Goal: Transaction & Acquisition: Purchase product/service

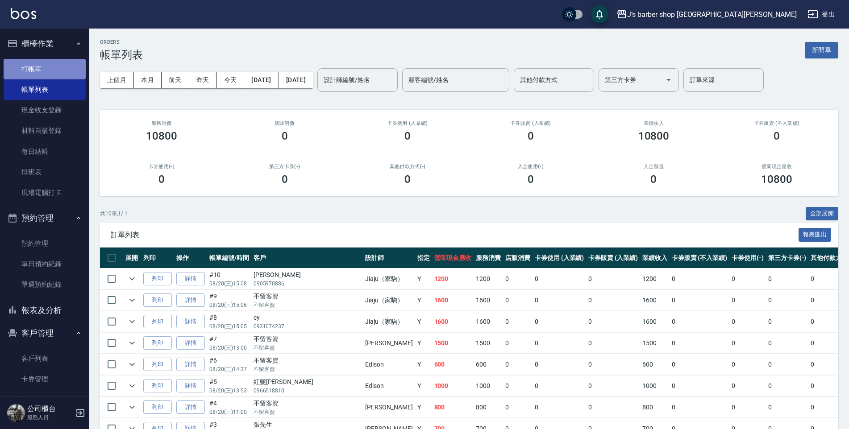
click at [50, 70] on link "打帳單" at bounding box center [45, 69] width 82 height 21
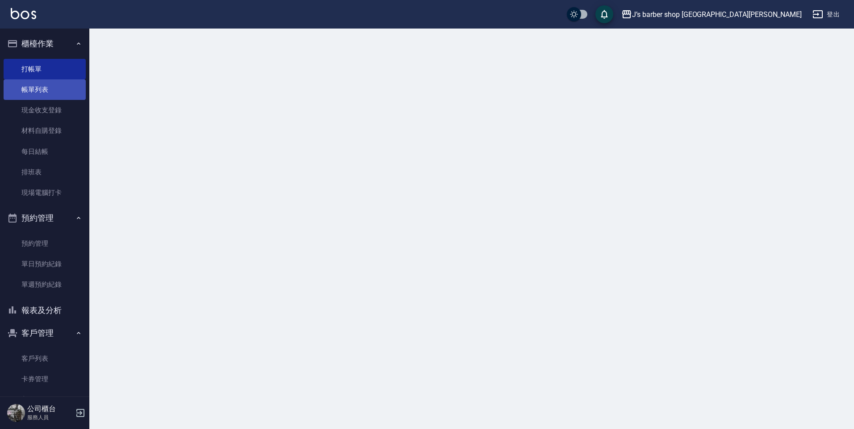
click at [52, 85] on link "帳單列表" at bounding box center [45, 89] width 82 height 21
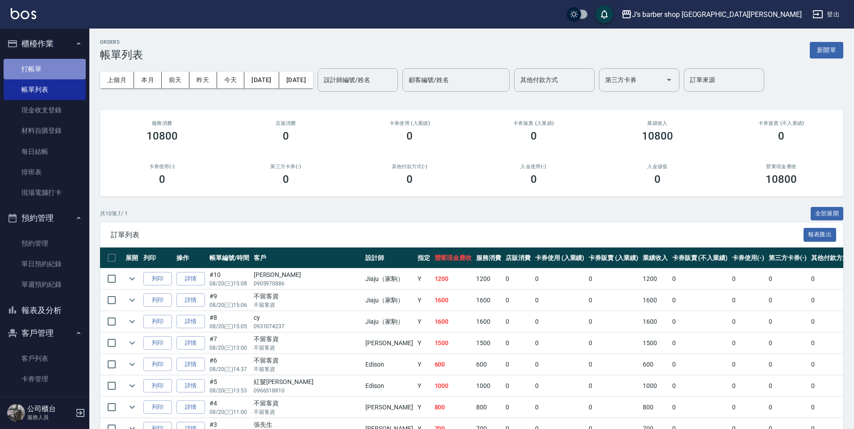
click at [50, 69] on link "打帳單" at bounding box center [45, 69] width 82 height 21
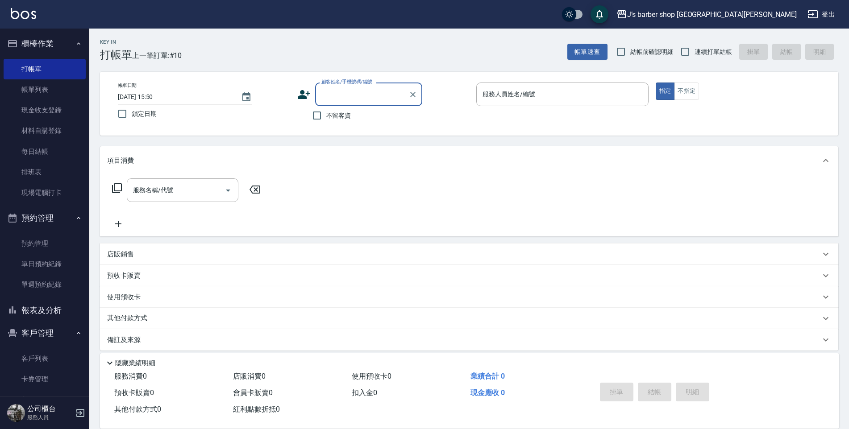
click at [145, 253] on div "店販銷售" at bounding box center [463, 254] width 713 height 9
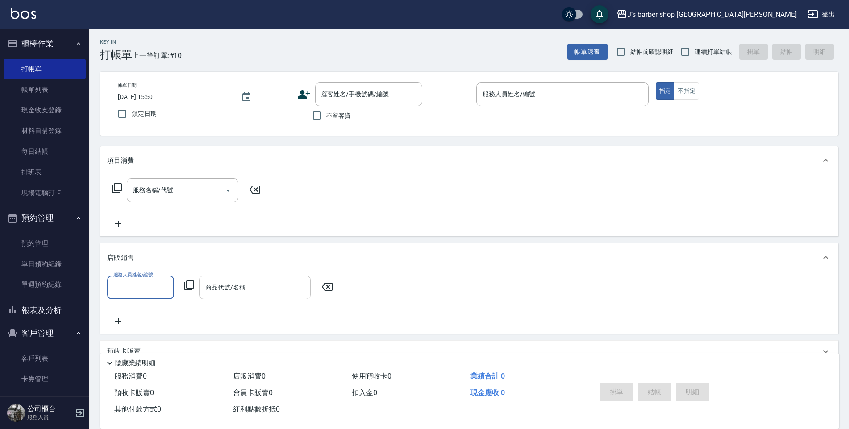
click at [213, 287] on input "商品代號/名稱" at bounding box center [255, 288] width 104 height 16
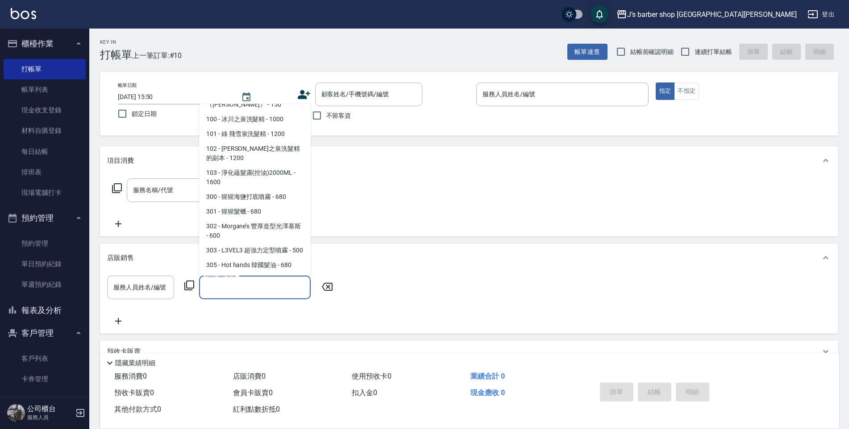
scroll to position [223, 0]
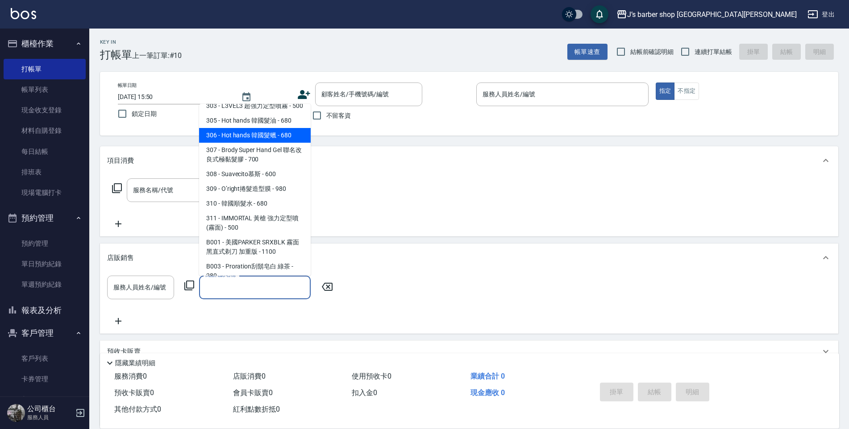
click at [424, 158] on div "項目消費" at bounding box center [463, 160] width 713 height 9
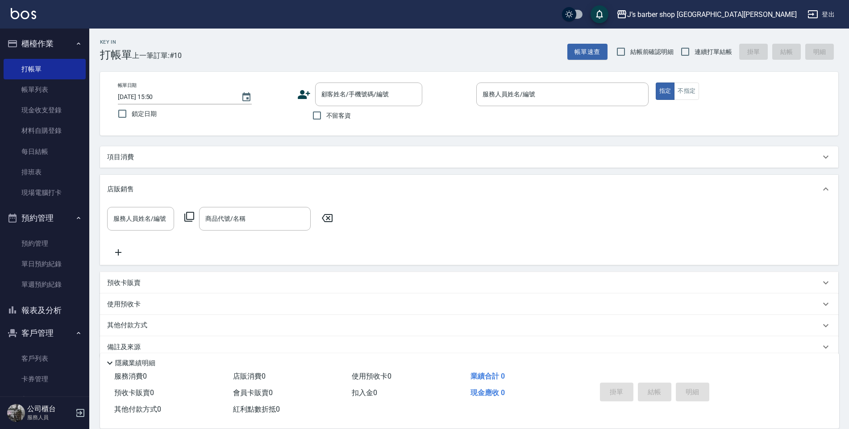
click at [245, 143] on div "Key In 打帳單 上一筆訂單:#10 帳單速查 結帳前確認明細 連續打單結帳 掛單 結帳 明細 帳單日期 [DATE] 15:50 鎖定日期 顧客姓名/手…" at bounding box center [469, 236] width 760 height 415
click at [53, 94] on link "帳單列表" at bounding box center [45, 89] width 82 height 21
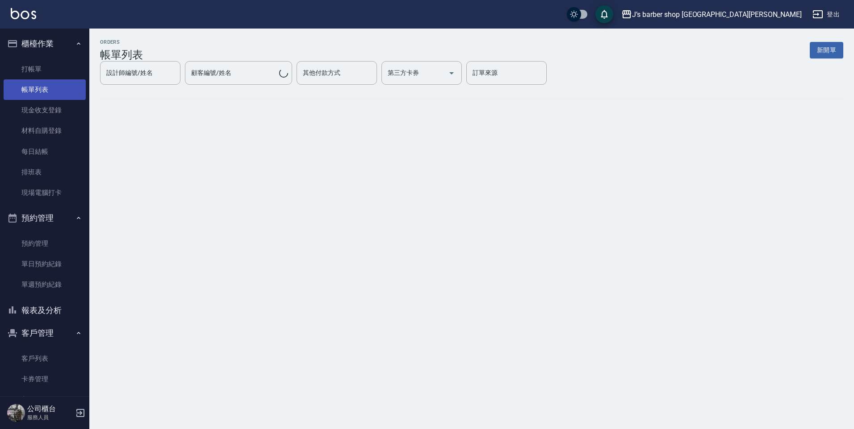
click at [46, 92] on link "帳單列表" at bounding box center [45, 89] width 82 height 21
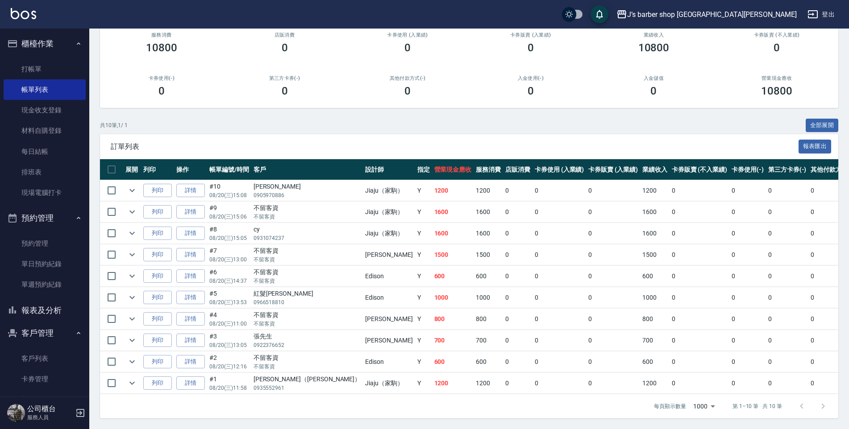
scroll to position [95, 0]
click at [46, 60] on link "打帳單" at bounding box center [45, 69] width 82 height 21
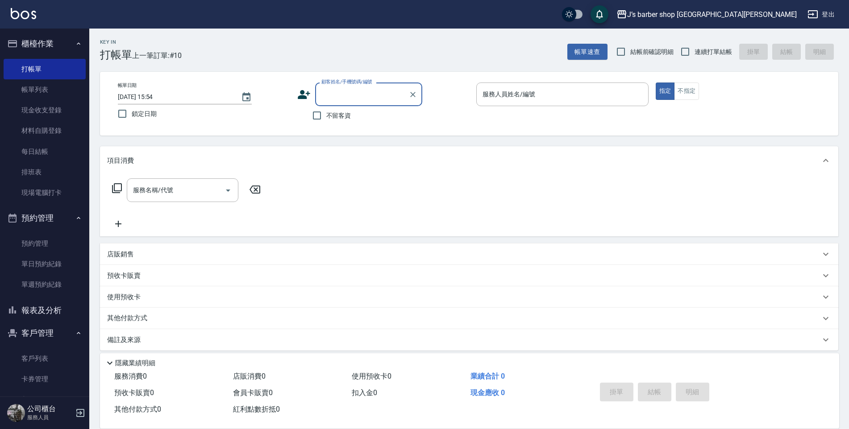
click at [345, 113] on span "不留客資" at bounding box center [338, 115] width 25 height 9
click at [326, 113] on input "不留客資" at bounding box center [317, 115] width 19 height 19
checkbox input "true"
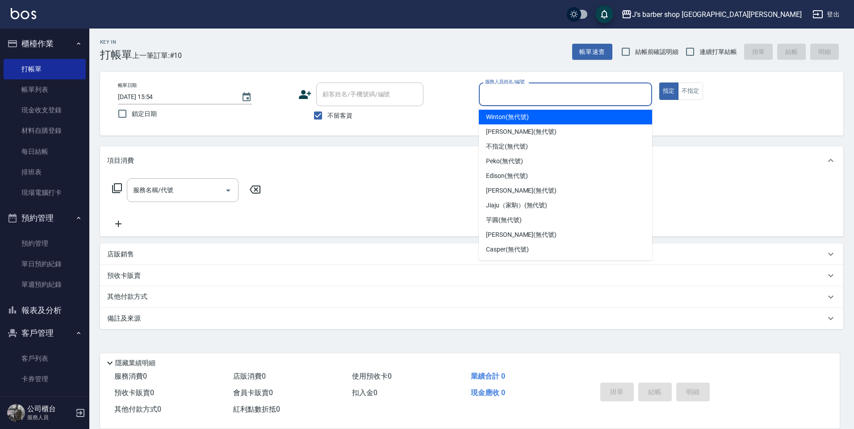
click at [507, 99] on input "服務人員姓名/編號" at bounding box center [565, 95] width 165 height 16
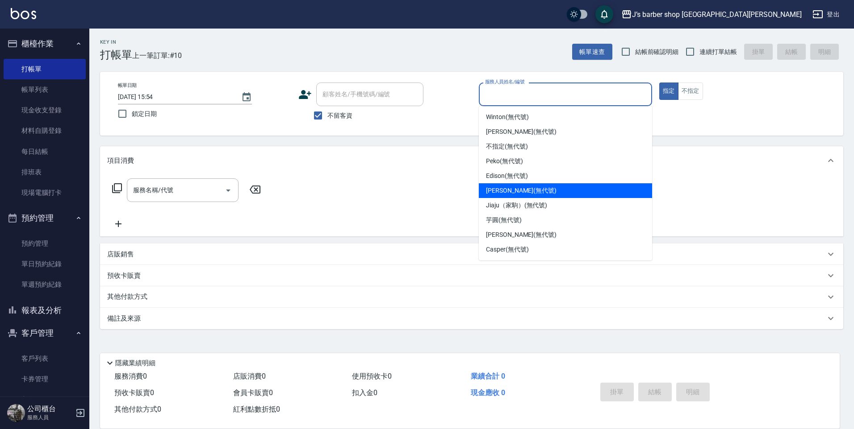
click at [508, 184] on div "[PERSON_NAME] (無代號)" at bounding box center [565, 190] width 173 height 15
click at [536, 100] on input "[PERSON_NAME](無代號)" at bounding box center [559, 95] width 152 height 16
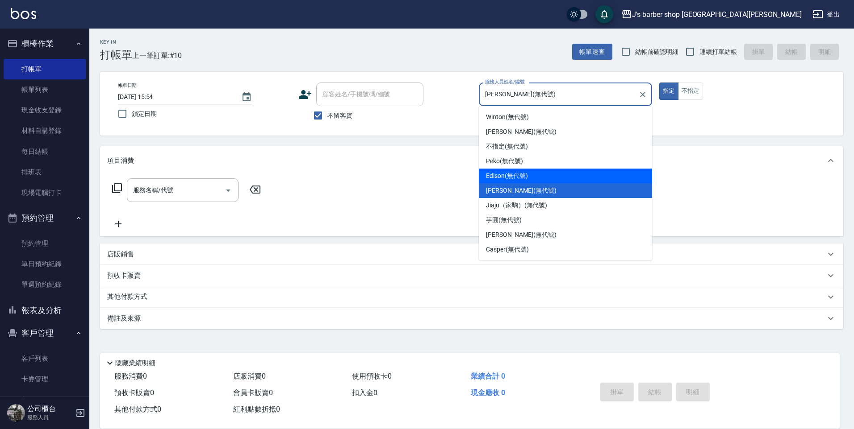
click at [514, 169] on div "Edison (無代號)" at bounding box center [565, 176] width 173 height 15
type input "Edison(無代號)"
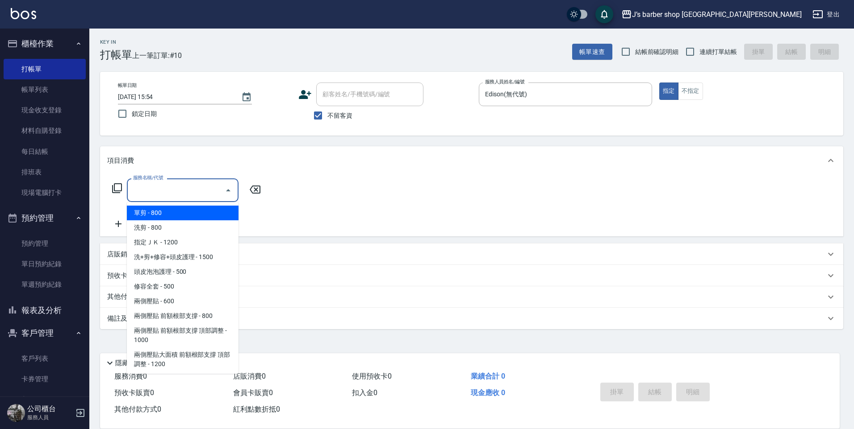
click at [185, 189] on input "服務名稱/代號" at bounding box center [176, 191] width 90 height 16
click at [172, 228] on span "洗剪 - 800" at bounding box center [183, 228] width 112 height 15
type input "洗剪(101)"
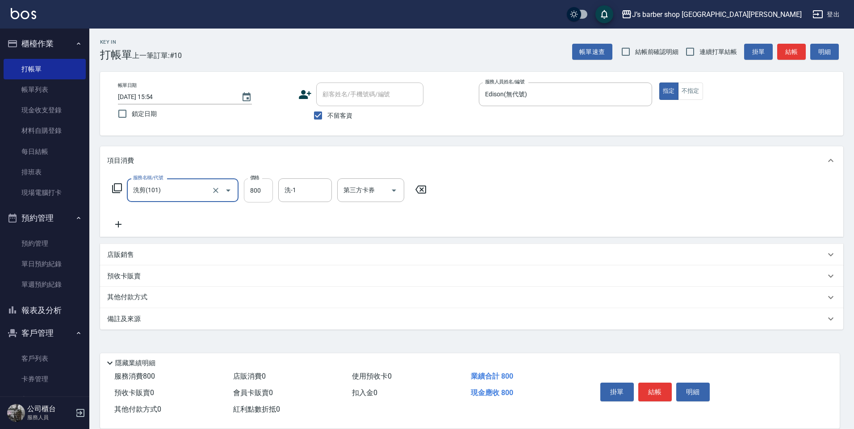
click at [260, 195] on input "800" at bounding box center [258, 191] width 29 height 24
type input "600"
click at [655, 383] on button "結帳" at bounding box center [654, 392] width 33 height 19
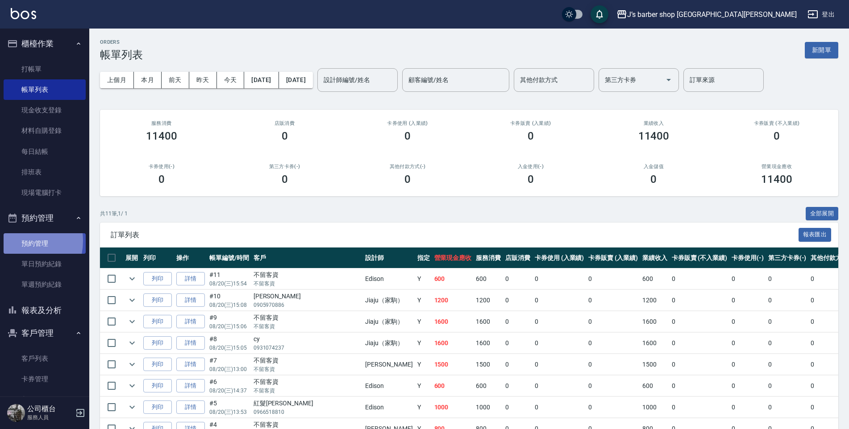
click at [16, 241] on link "預約管理" at bounding box center [45, 243] width 82 height 21
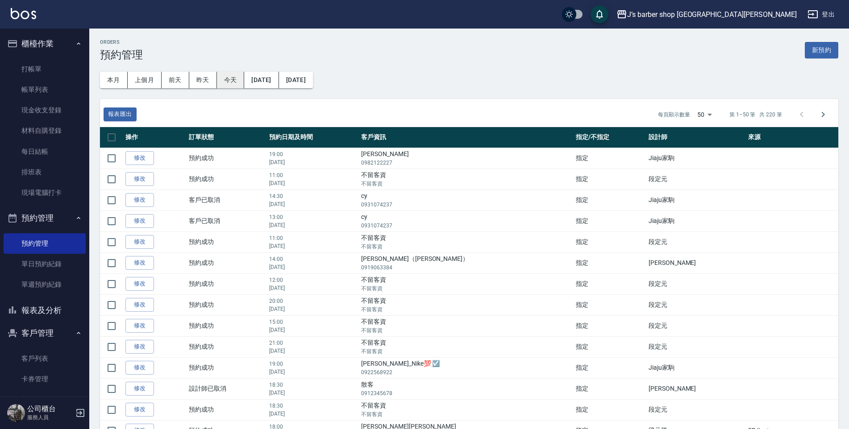
click at [228, 83] on button "今天" at bounding box center [231, 80] width 28 height 17
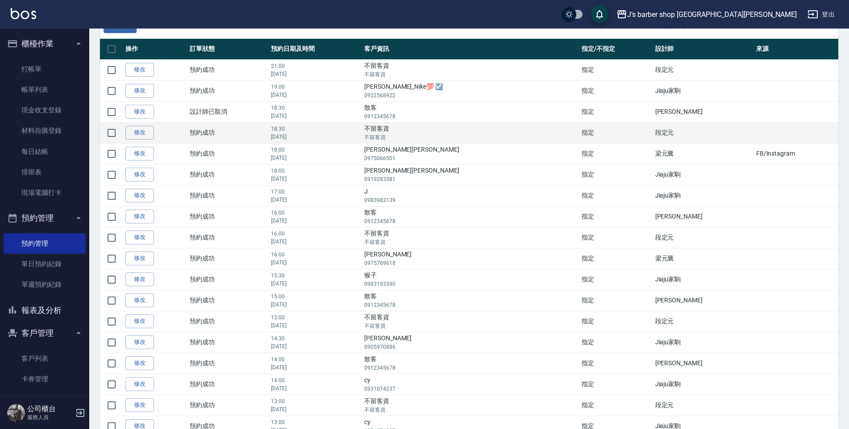
scroll to position [89, 0]
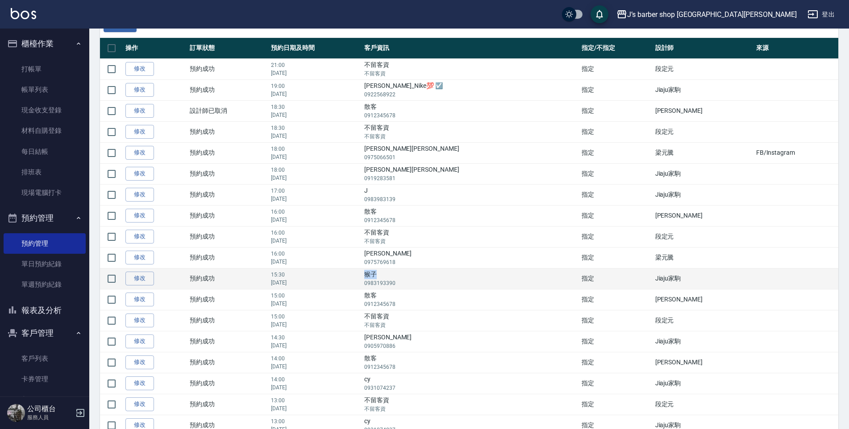
drag, startPoint x: 431, startPoint y: 275, endPoint x: 441, endPoint y: 275, distance: 9.8
click at [441, 275] on td "猴子 0983193390" at bounding box center [470, 278] width 217 height 21
copy td "猴子"
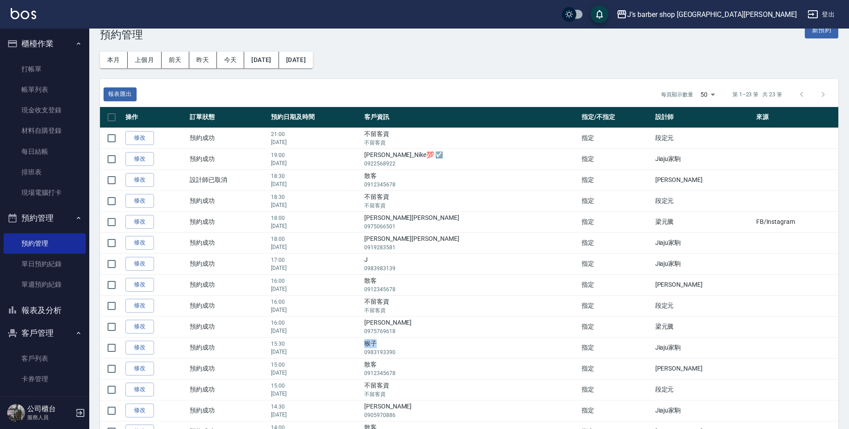
scroll to position [0, 0]
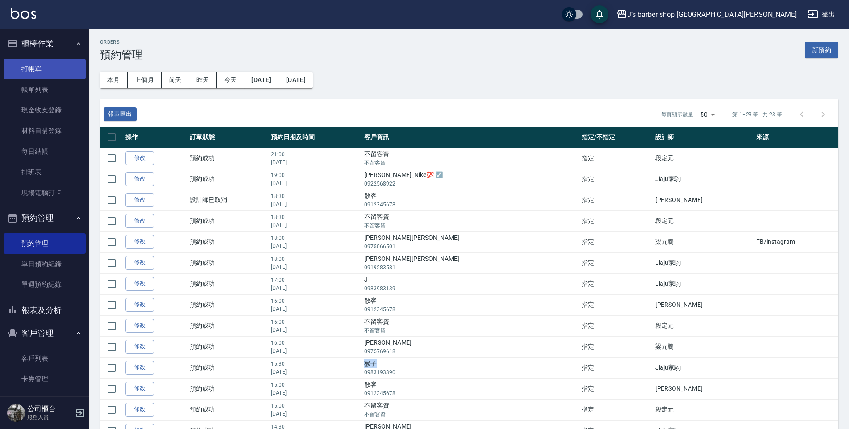
click at [53, 68] on link "打帳單" at bounding box center [45, 69] width 82 height 21
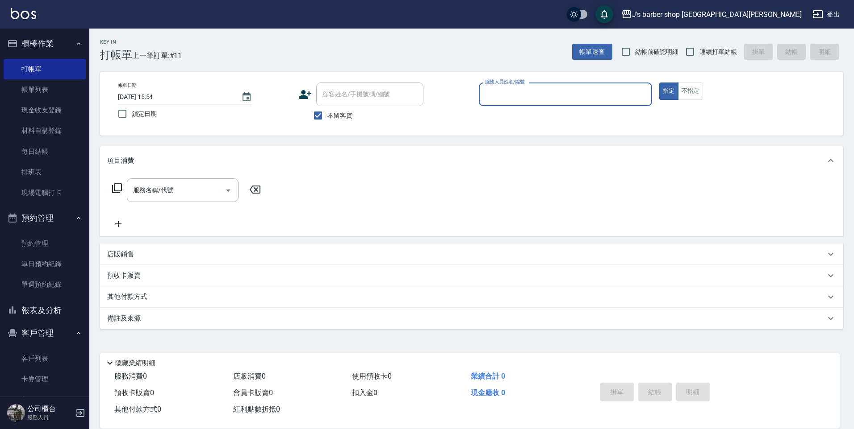
click at [338, 119] on span "不留客資" at bounding box center [339, 115] width 25 height 9
click at [327, 119] on input "不留客資" at bounding box center [317, 115] width 19 height 19
checkbox input "false"
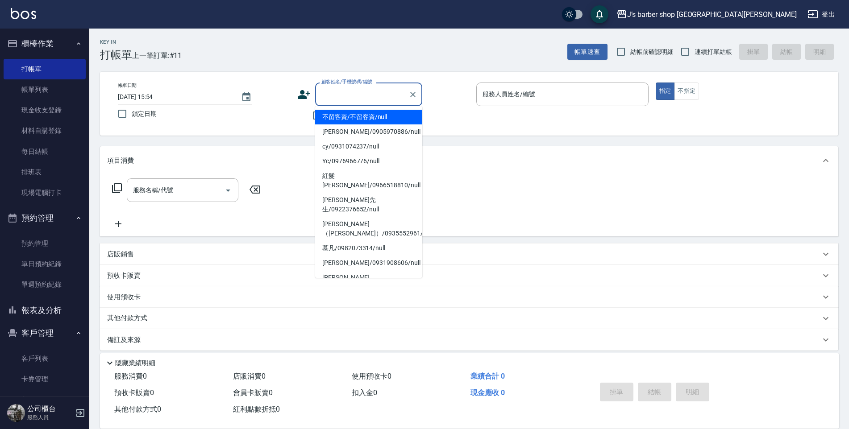
click at [341, 100] on input "顧客姓名/手機號碼/編號" at bounding box center [362, 95] width 86 height 16
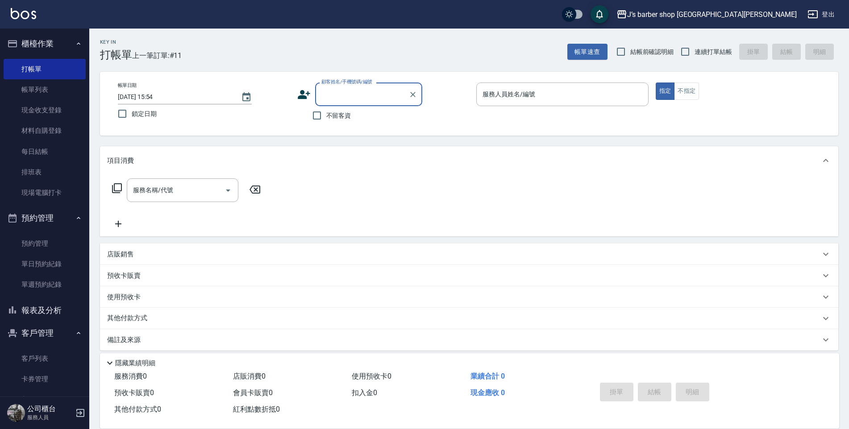
paste input "猴子"
click at [372, 117] on li "猴子/0983193390/null" at bounding box center [368, 117] width 107 height 15
type input "猴子/0983193390/null"
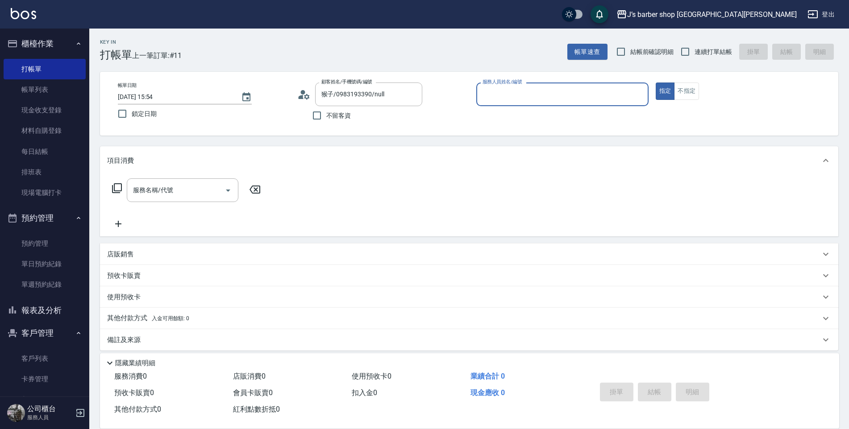
click at [500, 98] on input "服務人員姓名/編號" at bounding box center [562, 95] width 164 height 16
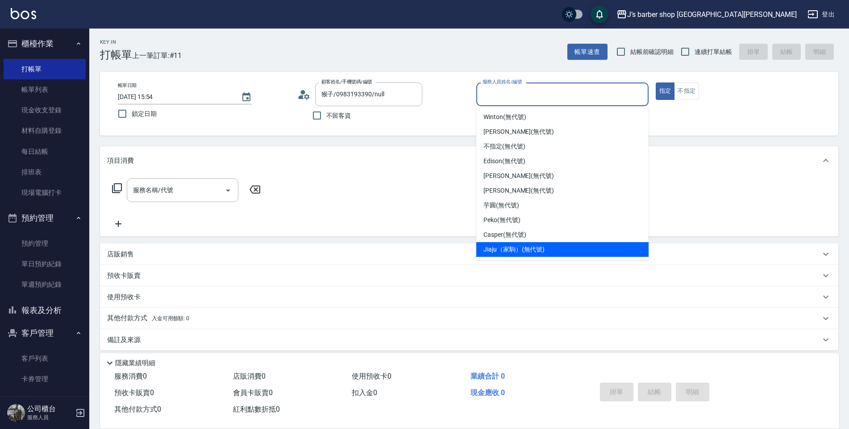
click at [536, 248] on span "Jiaju（家駒） (無代號)" at bounding box center [513, 249] width 61 height 9
type input "Jiaju（家駒）(無代號)"
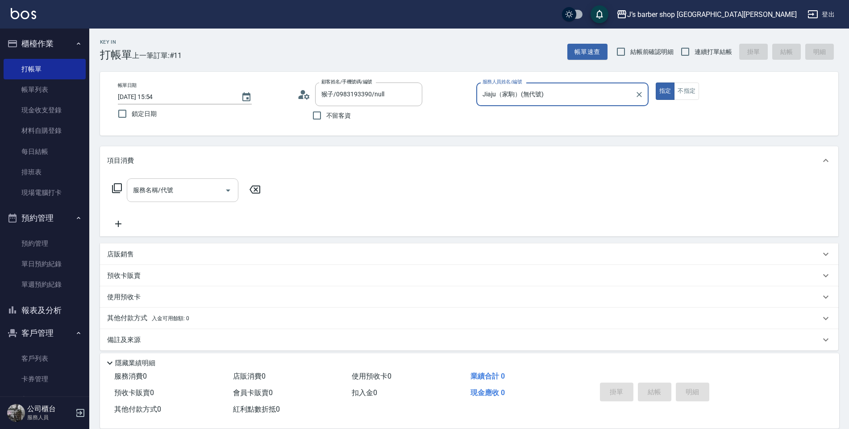
click at [199, 197] on input "服務名稱/代號" at bounding box center [176, 191] width 90 height 16
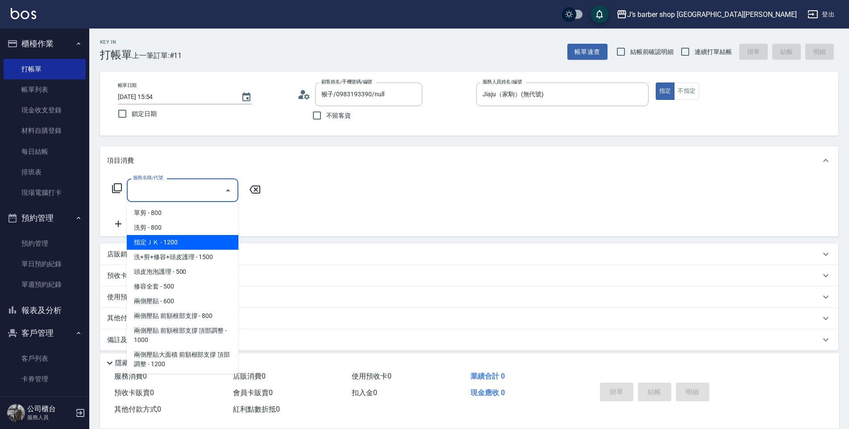
click at [196, 241] on span "指定ＪＫ - 1200" at bounding box center [183, 242] width 112 height 15
type input "指定ＪＫ(102)"
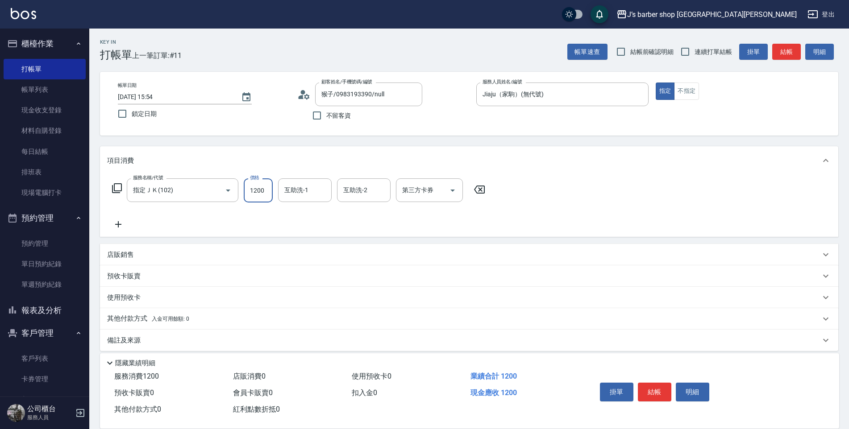
click at [255, 194] on input "1200" at bounding box center [258, 191] width 29 height 24
type input "1000"
click at [289, 192] on input "互助洗-1" at bounding box center [305, 191] width 46 height 16
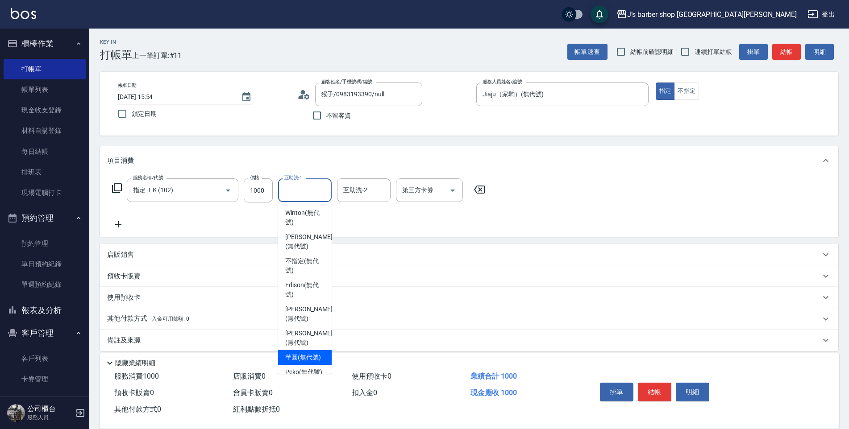
scroll to position [45, 0]
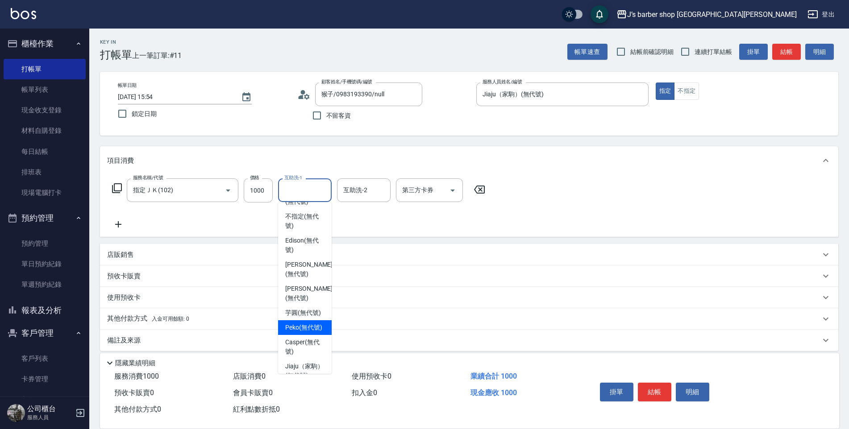
click at [301, 333] on span "Peko (無代號)" at bounding box center [303, 327] width 37 height 9
type input "Peko(無代號)"
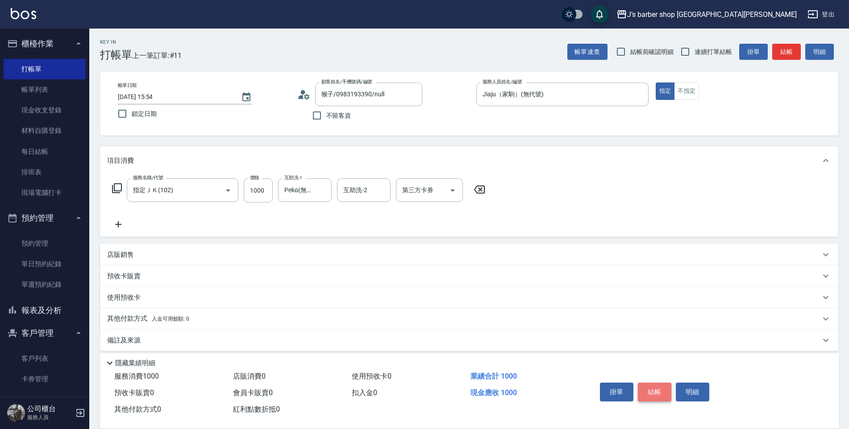
click at [653, 386] on button "結帳" at bounding box center [654, 392] width 33 height 19
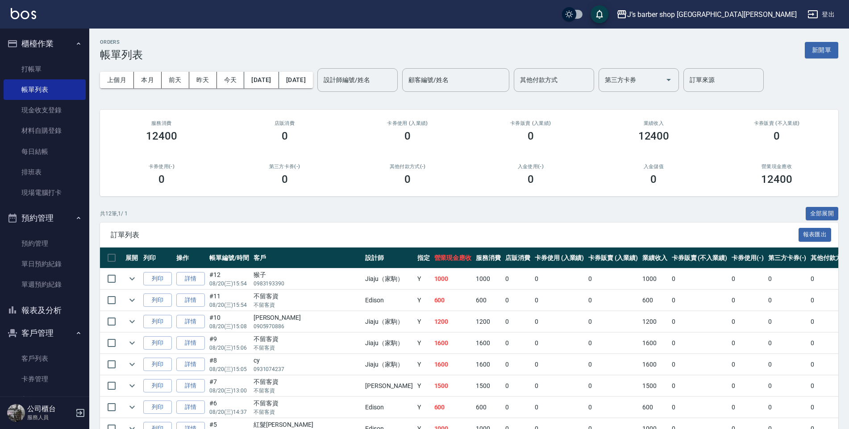
drag, startPoint x: 641, startPoint y: 387, endPoint x: 499, endPoint y: 417, distance: 145.2
drag, startPoint x: 499, startPoint y: 417, endPoint x: 507, endPoint y: 116, distance: 301.5
click at [507, 116] on div "卡券販賣 (入業績) 0" at bounding box center [530, 131] width 123 height 43
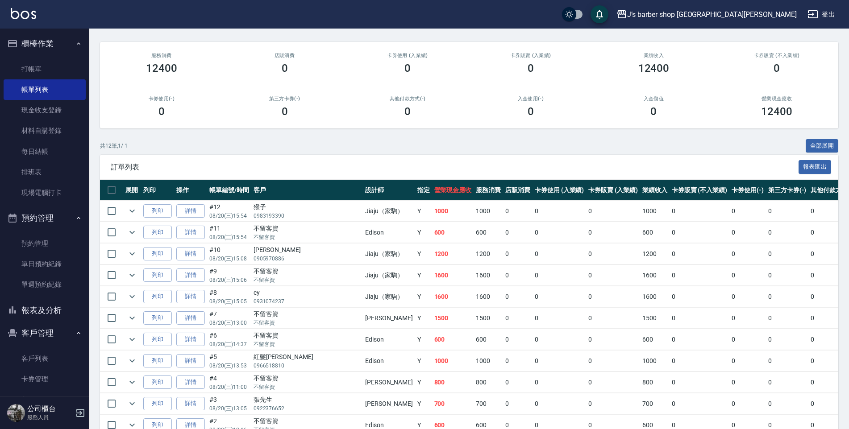
scroll to position [138, 0]
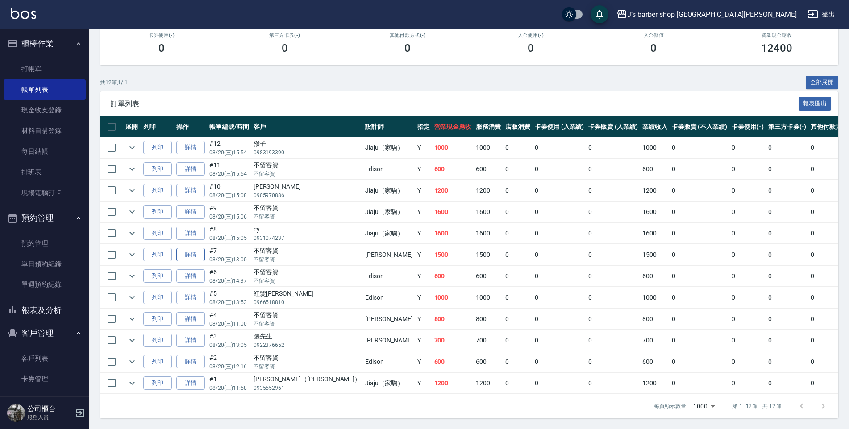
click at [204, 248] on link "詳情" at bounding box center [190, 255] width 29 height 14
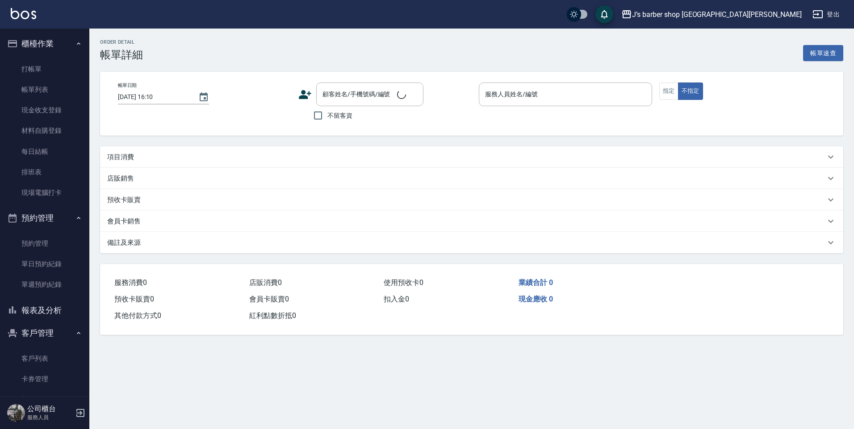
type input "[DATE] 13:00"
checkbox input "true"
type input "[PERSON_NAME](無代號)"
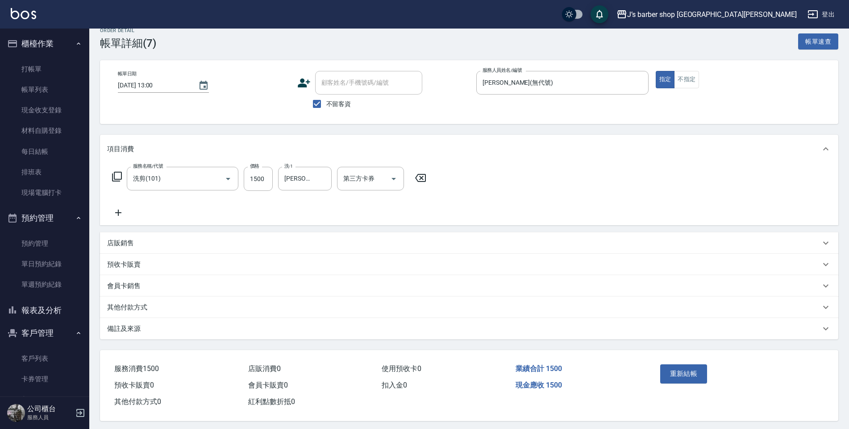
scroll to position [18, 0]
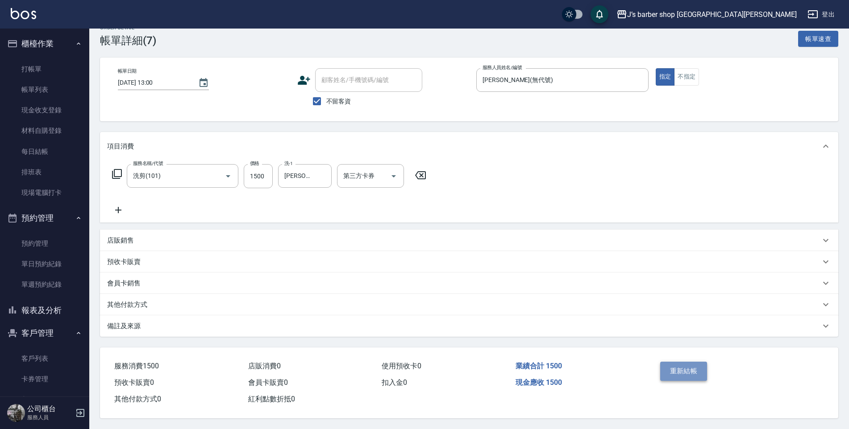
click at [680, 370] on button "重新結帳" at bounding box center [683, 371] width 47 height 19
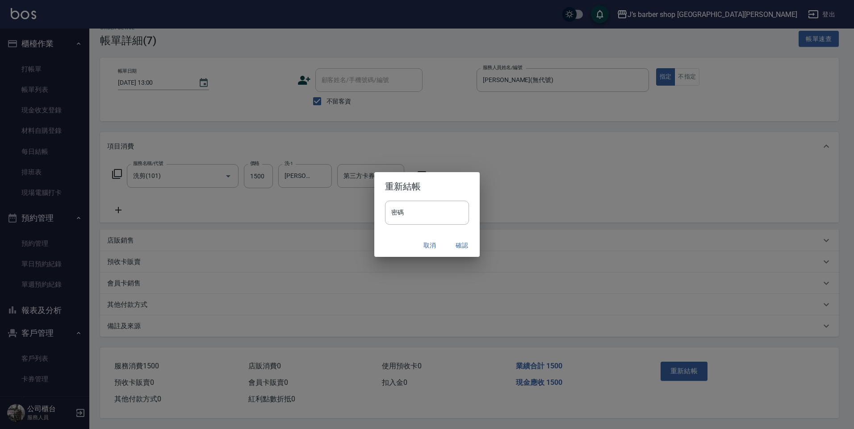
click at [432, 243] on button "取消" at bounding box center [429, 246] width 29 height 17
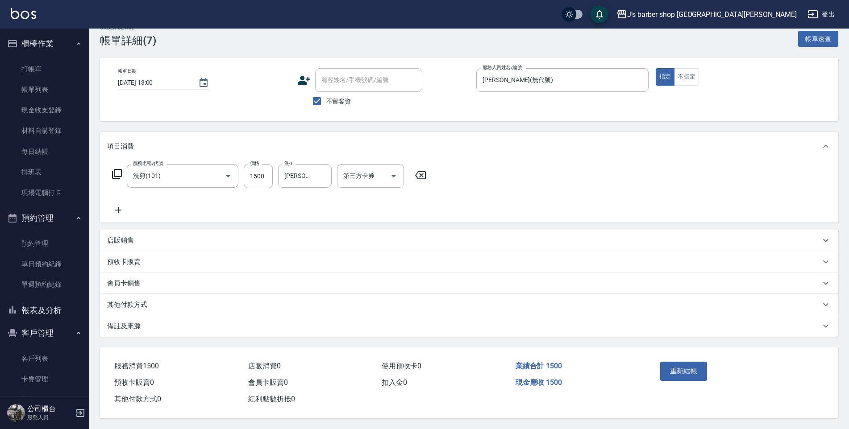
click at [158, 322] on div "備註及來源" at bounding box center [463, 326] width 713 height 9
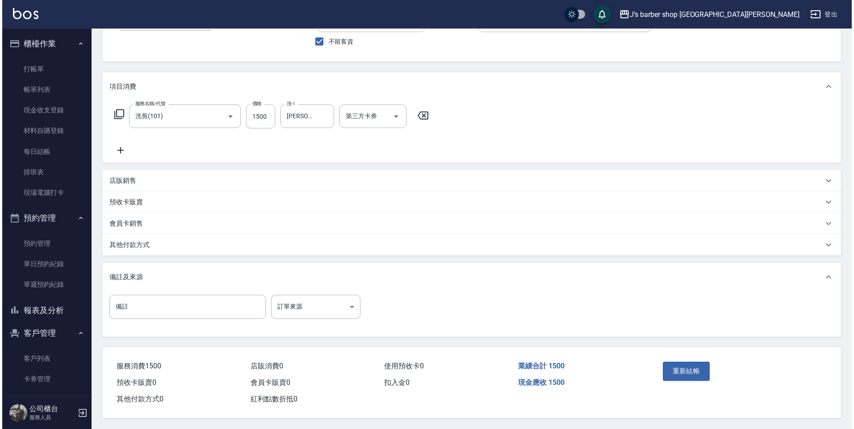
scroll to position [78, 0]
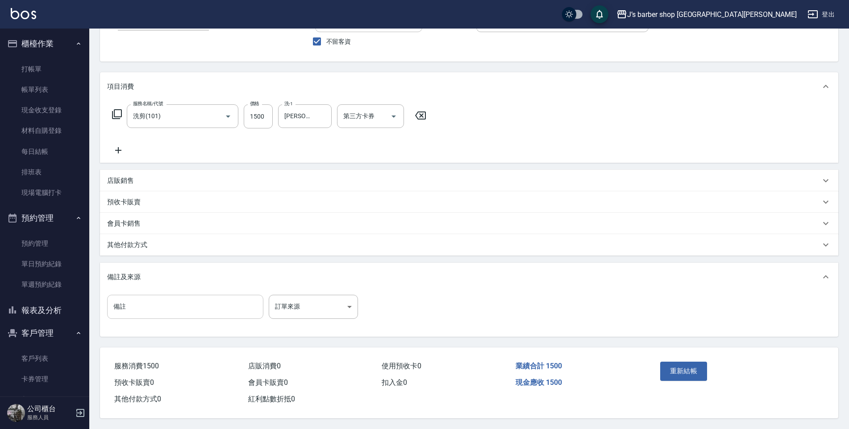
click at [168, 311] on input "備註" at bounding box center [185, 307] width 156 height 24
type input "ㄑ"
type input "轉帳"
click at [683, 365] on button "重新結帳" at bounding box center [683, 371] width 47 height 19
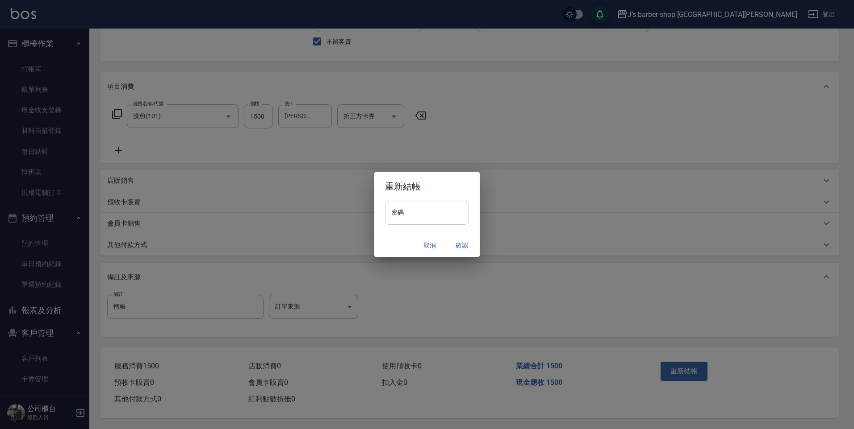
click at [443, 216] on input "密碼" at bounding box center [427, 213] width 84 height 24
type input "*"
type input "****"
click at [458, 243] on button "確認" at bounding box center [461, 246] width 29 height 17
